Goal: Information Seeking & Learning: Learn about a topic

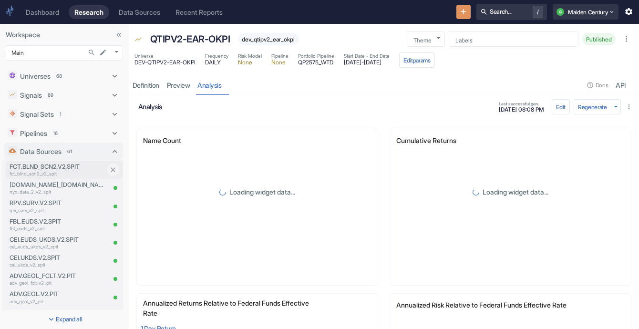
click at [63, 173] on p "fct_blnd_scn2_v2_spit" at bounding box center [57, 173] width 95 height 7
click at [60, 156] on p "Data Sources" at bounding box center [41, 152] width 42 height 10
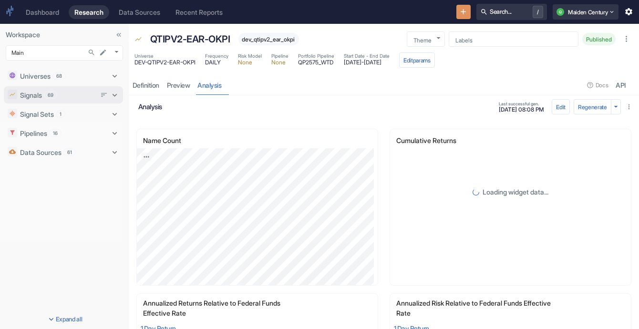
click at [67, 95] on div "Signals 69" at bounding box center [58, 95] width 76 height 10
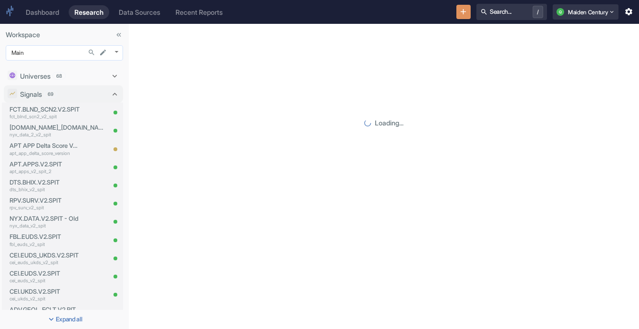
click at [64, 55] on body "Dashboard Research Data Sources Recent Reports Search... / Q Maiden Century Wor…" at bounding box center [319, 164] width 639 height 329
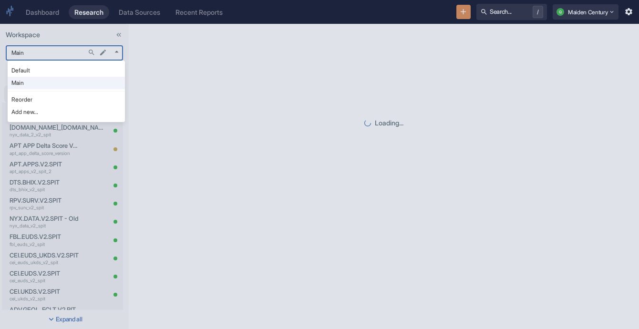
click at [63, 73] on li "Default" at bounding box center [66, 70] width 117 height 12
type input "983"
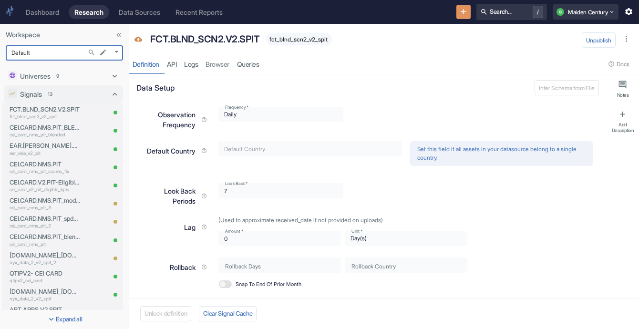
type textarea "x"
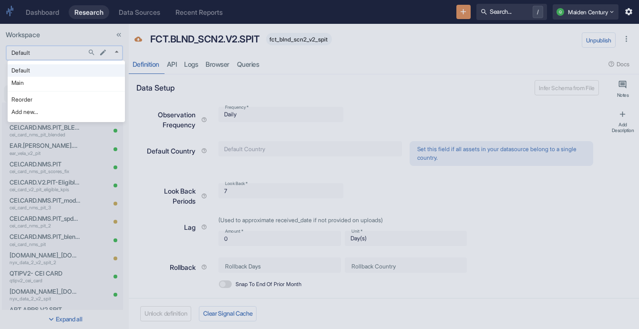
click at [56, 56] on body "Dashboard Research Data Sources Recent Reports Search... / Q Maiden Century Wor…" at bounding box center [319, 164] width 639 height 329
click at [56, 77] on li "Main" at bounding box center [66, 83] width 117 height 12
type input "1008"
type textarea "x"
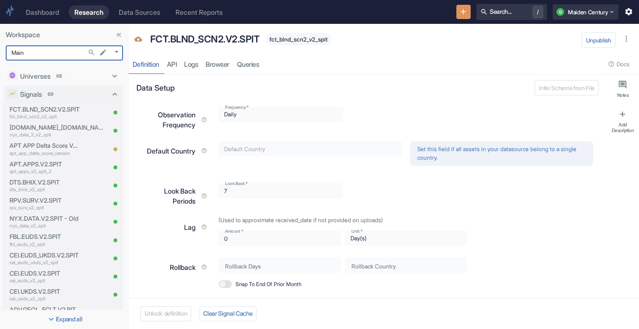
click at [39, 63] on div "Universes 68 FCT.BLND_SCN2.V2.SPIT fct_blnd_scn2_v2_spit DTS.BHIX.V2.SPIT dts_b…" at bounding box center [64, 187] width 129 height 248
click at [35, 57] on body "Dashboard Research Data Sources Recent Reports Search... / Q Maiden Century Wor…" at bounding box center [319, 164] width 639 height 329
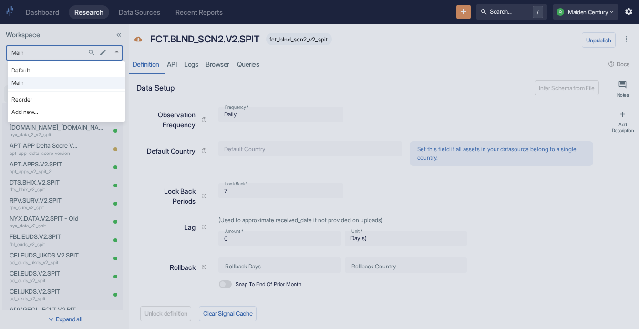
click at [41, 68] on li "Default" at bounding box center [66, 70] width 117 height 12
type input "983"
type textarea "x"
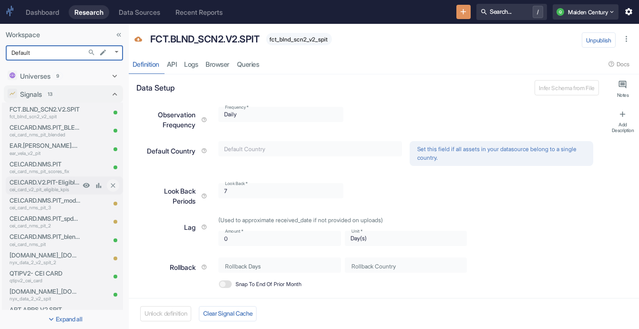
click at [49, 179] on p "CEI.CARD.V2.PIT-Eligible-KPIs" at bounding box center [45, 182] width 71 height 9
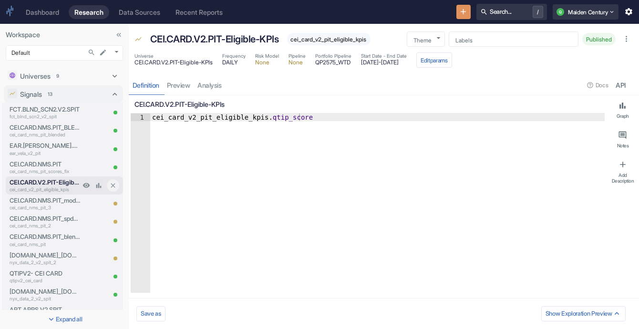
type textarea "x"
click at [214, 89] on link "analysis" at bounding box center [209, 85] width 31 height 20
